Goal: Use online tool/utility: Utilize a website feature to perform a specific function

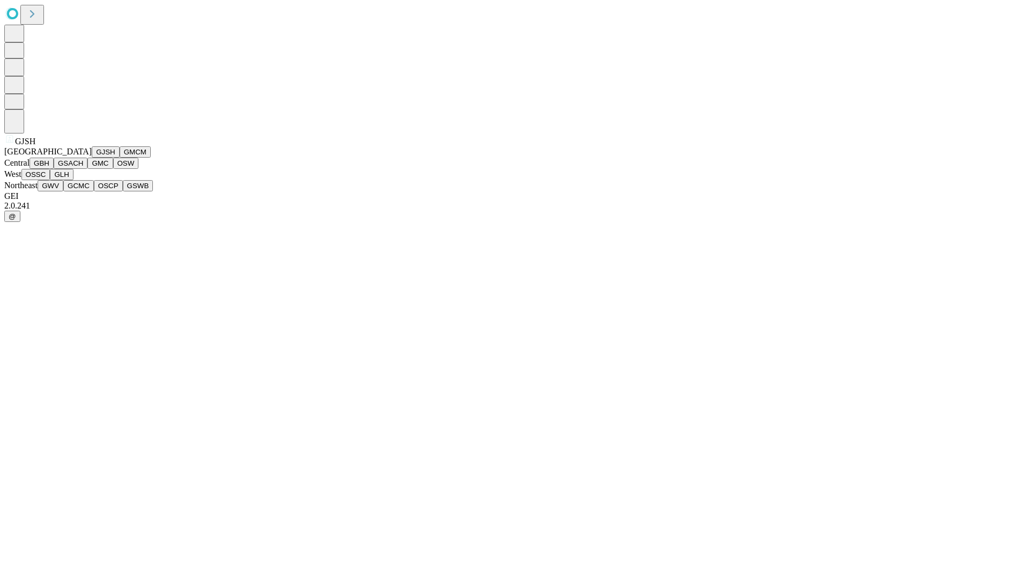
click at [92, 158] on button "GJSH" at bounding box center [106, 151] width 28 height 11
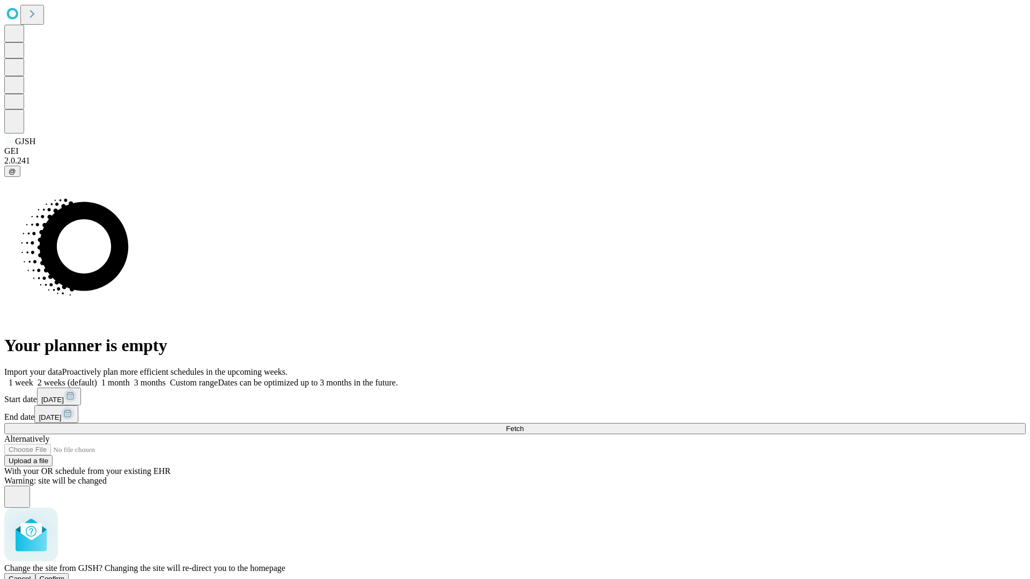
click at [65, 575] on span "Confirm" at bounding box center [52, 579] width 25 height 8
click at [33, 378] on label "1 week" at bounding box center [18, 382] width 29 height 9
click at [524, 425] on span "Fetch" at bounding box center [515, 429] width 18 height 8
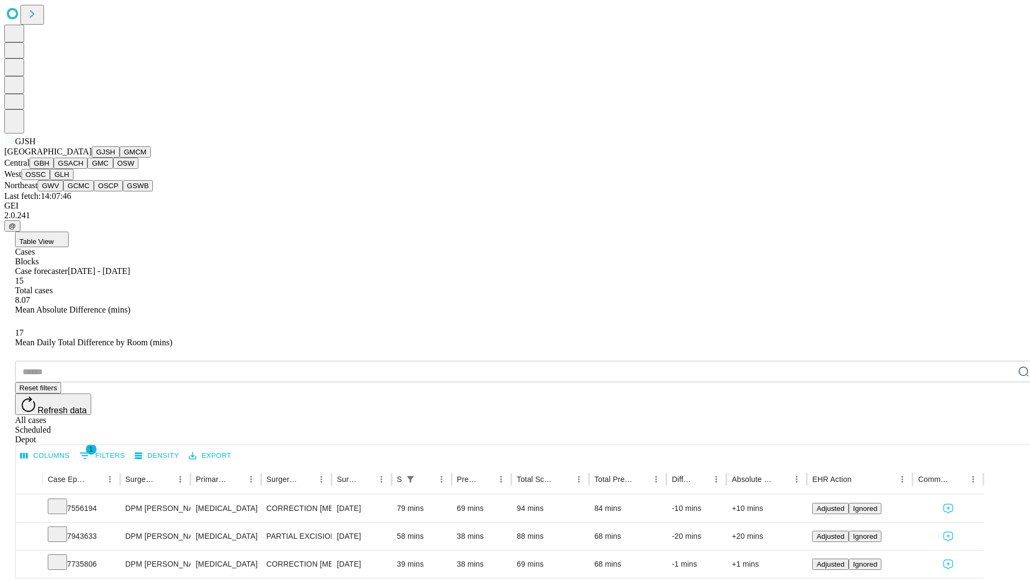
click at [120, 158] on button "GMCM" at bounding box center [135, 151] width 31 height 11
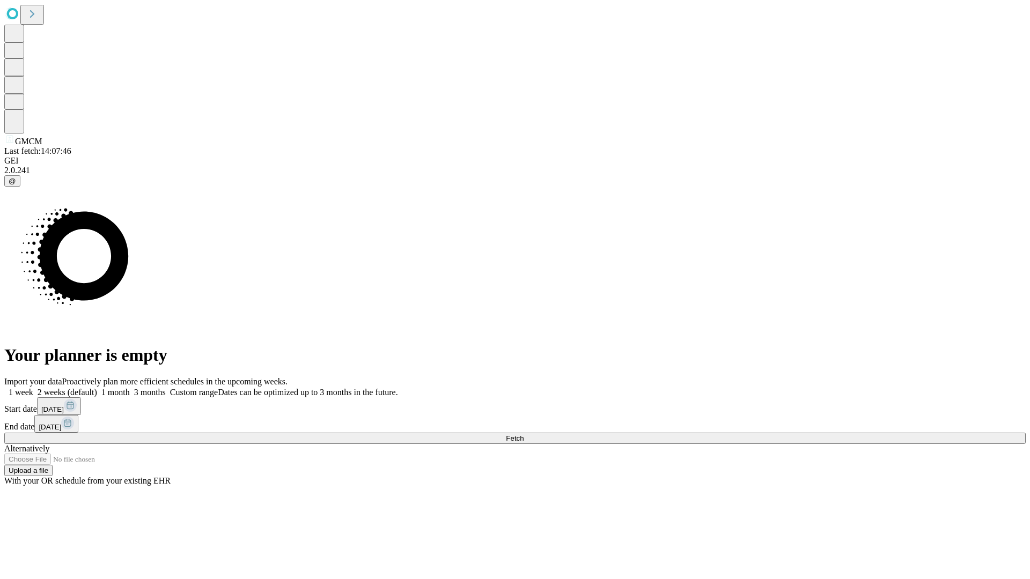
click at [33, 388] on label "1 week" at bounding box center [18, 392] width 29 height 9
click at [524, 435] on span "Fetch" at bounding box center [515, 439] width 18 height 8
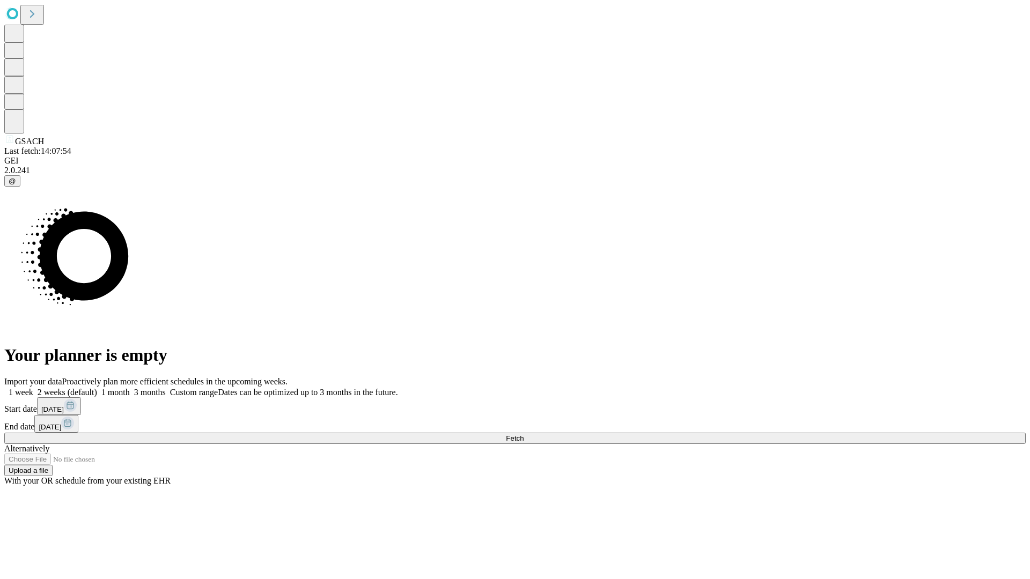
click at [524, 435] on span "Fetch" at bounding box center [515, 439] width 18 height 8
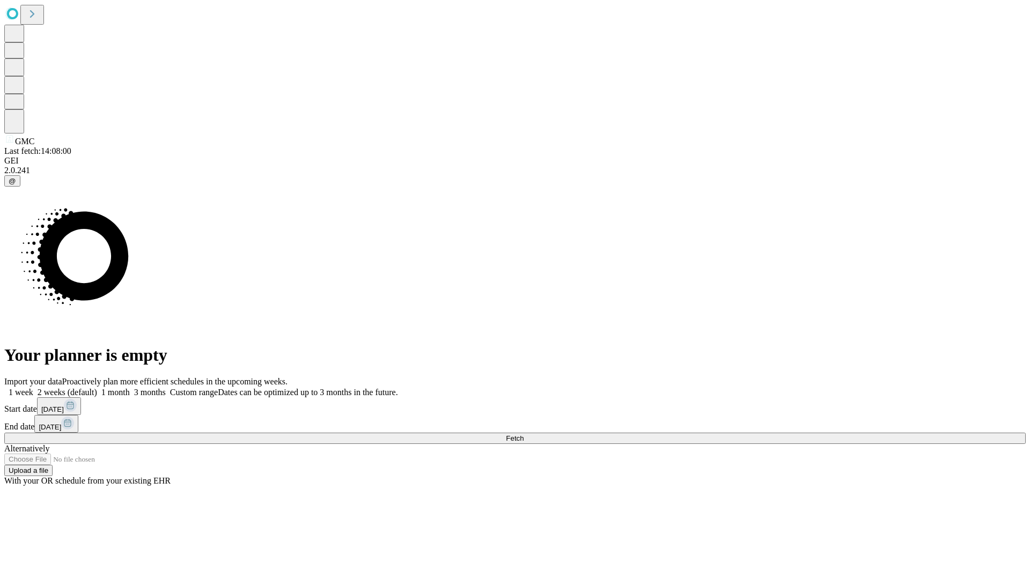
click at [524, 435] on span "Fetch" at bounding box center [515, 439] width 18 height 8
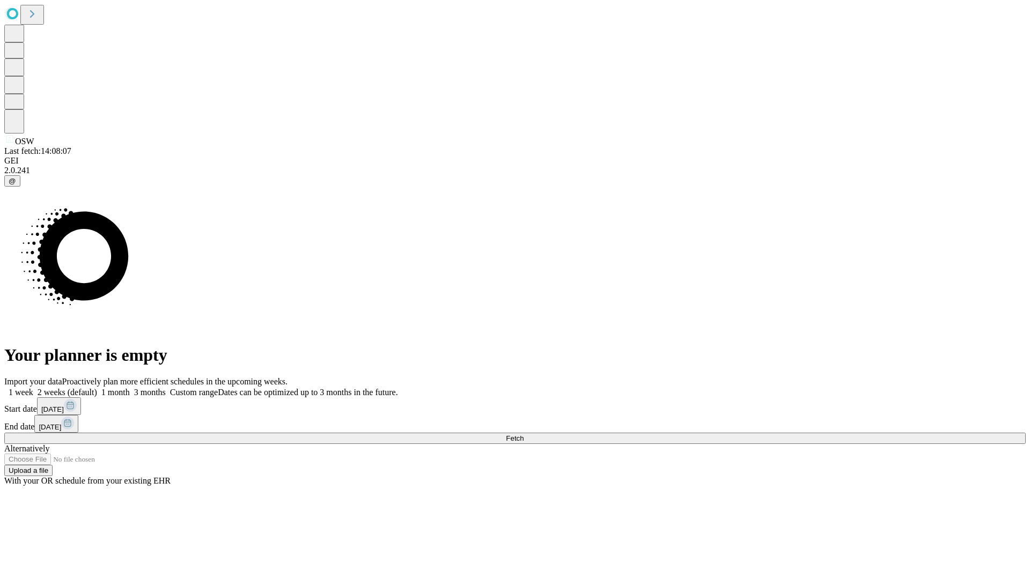
click at [33, 388] on label "1 week" at bounding box center [18, 392] width 29 height 9
click at [524, 435] on span "Fetch" at bounding box center [515, 439] width 18 height 8
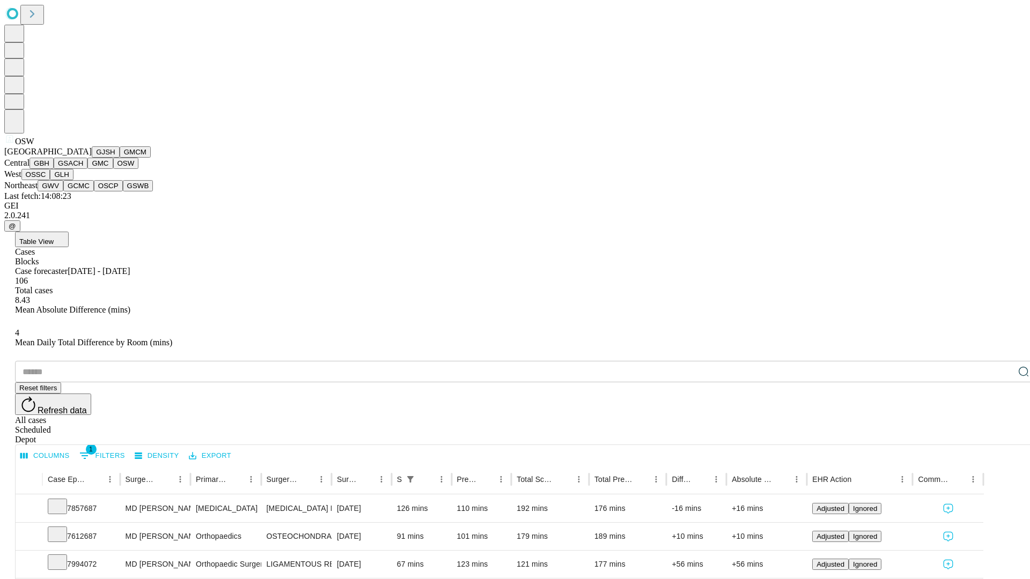
click at [50, 180] on button "OSSC" at bounding box center [35, 174] width 29 height 11
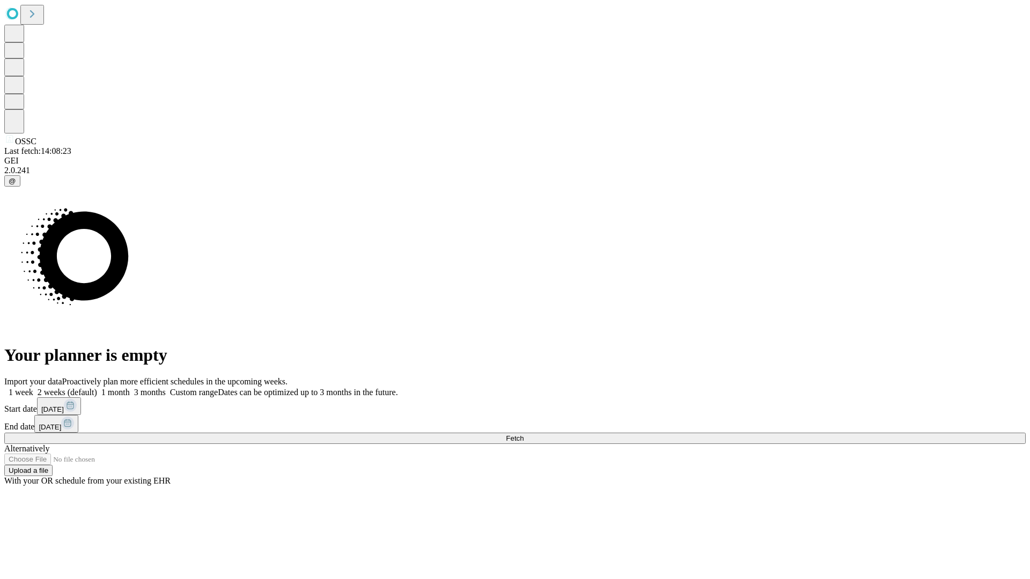
click at [33, 388] on label "1 week" at bounding box center [18, 392] width 29 height 9
click at [524, 435] on span "Fetch" at bounding box center [515, 439] width 18 height 8
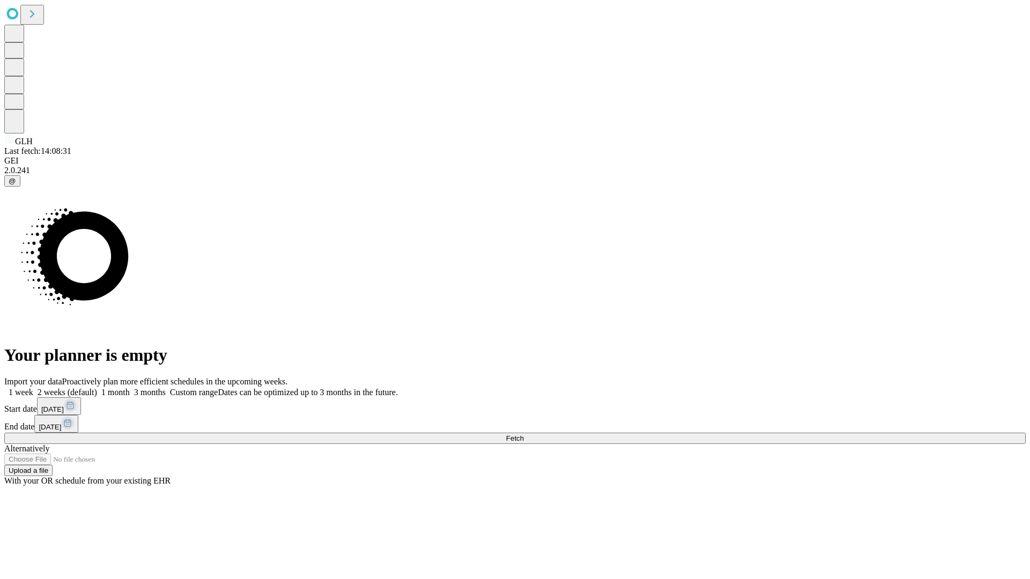
click at [33, 388] on label "1 week" at bounding box center [18, 392] width 29 height 9
click at [524, 435] on span "Fetch" at bounding box center [515, 439] width 18 height 8
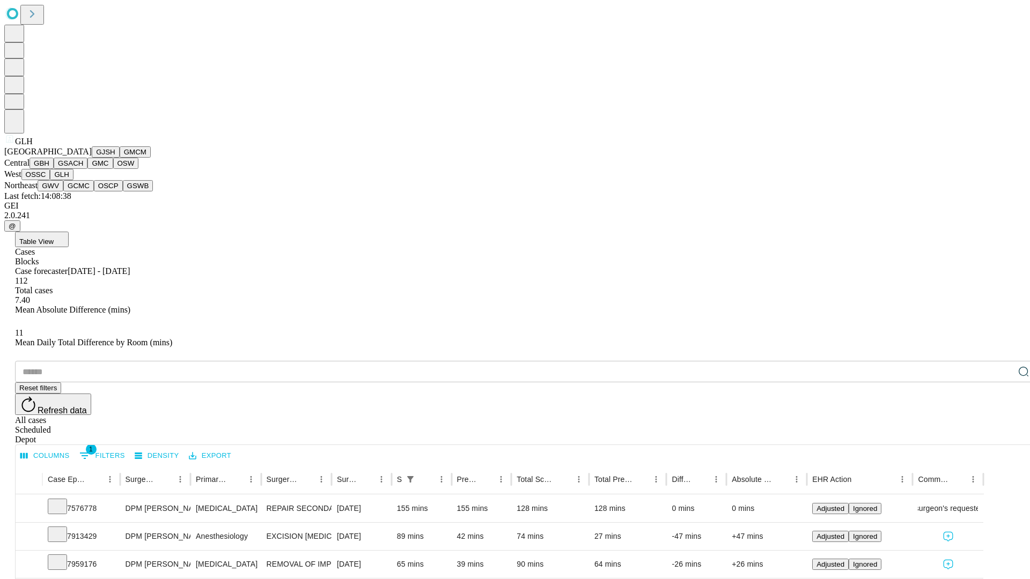
click at [63, 192] on button "GWV" at bounding box center [51, 185] width 26 height 11
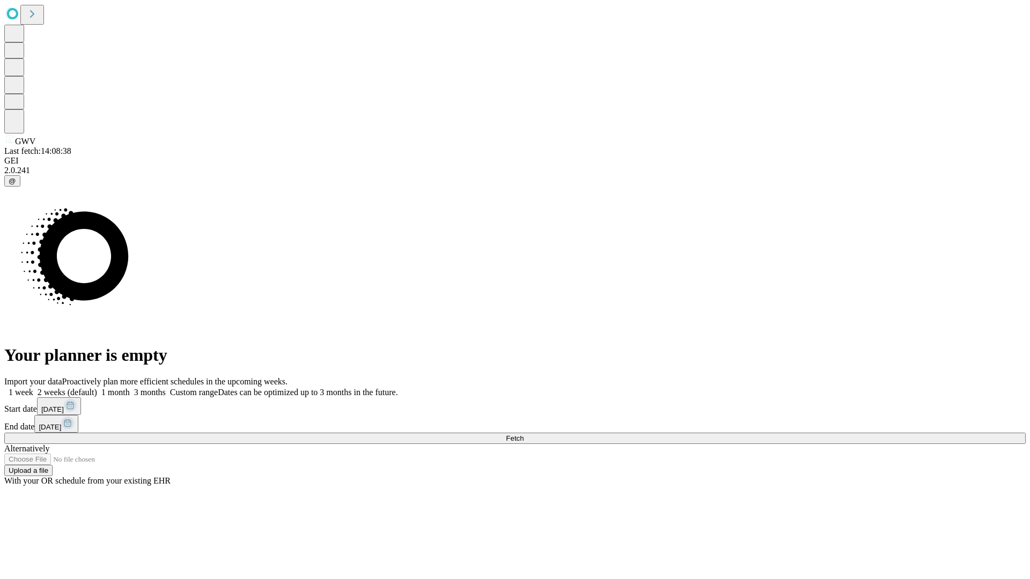
click at [33, 388] on label "1 week" at bounding box center [18, 392] width 29 height 9
click at [524, 435] on span "Fetch" at bounding box center [515, 439] width 18 height 8
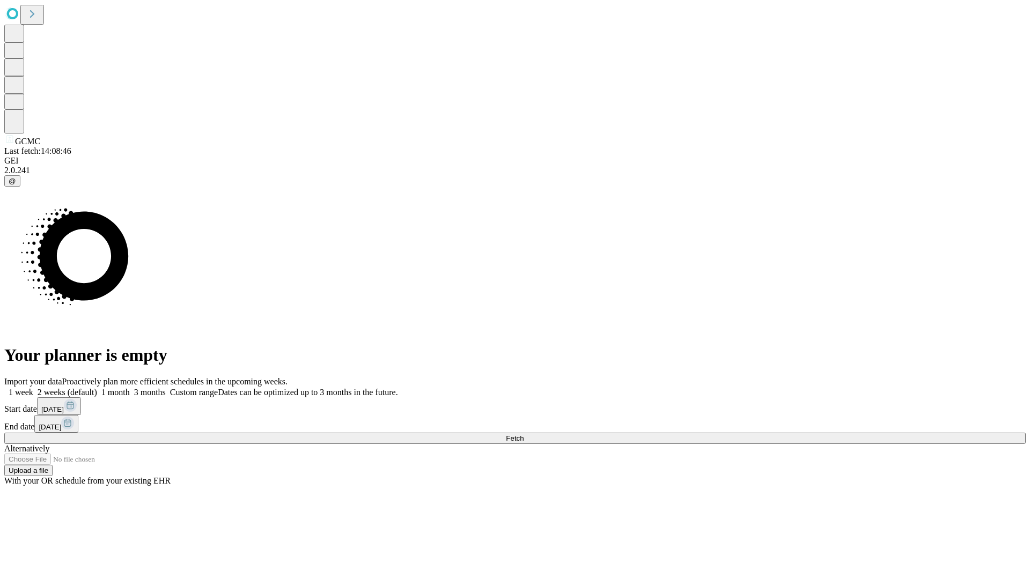
click at [33, 388] on label "1 week" at bounding box center [18, 392] width 29 height 9
click at [524, 435] on span "Fetch" at bounding box center [515, 439] width 18 height 8
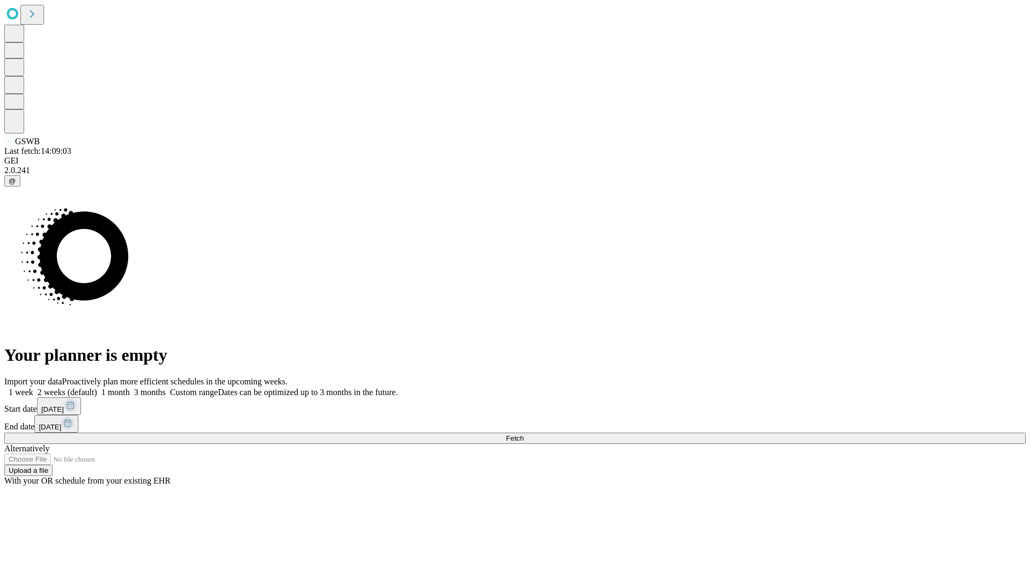
click at [33, 388] on label "1 week" at bounding box center [18, 392] width 29 height 9
click at [524, 435] on span "Fetch" at bounding box center [515, 439] width 18 height 8
